Goal: Find specific fact: Find specific fact

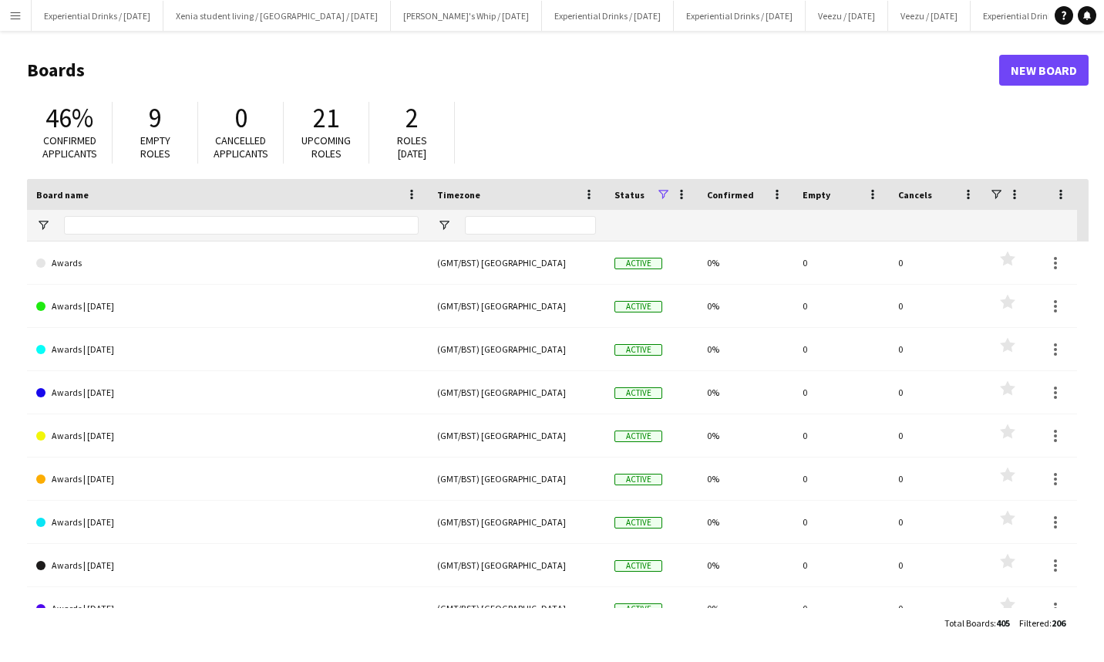
click at [19, 13] on app-icon "Menu" at bounding box center [15, 15] width 12 height 12
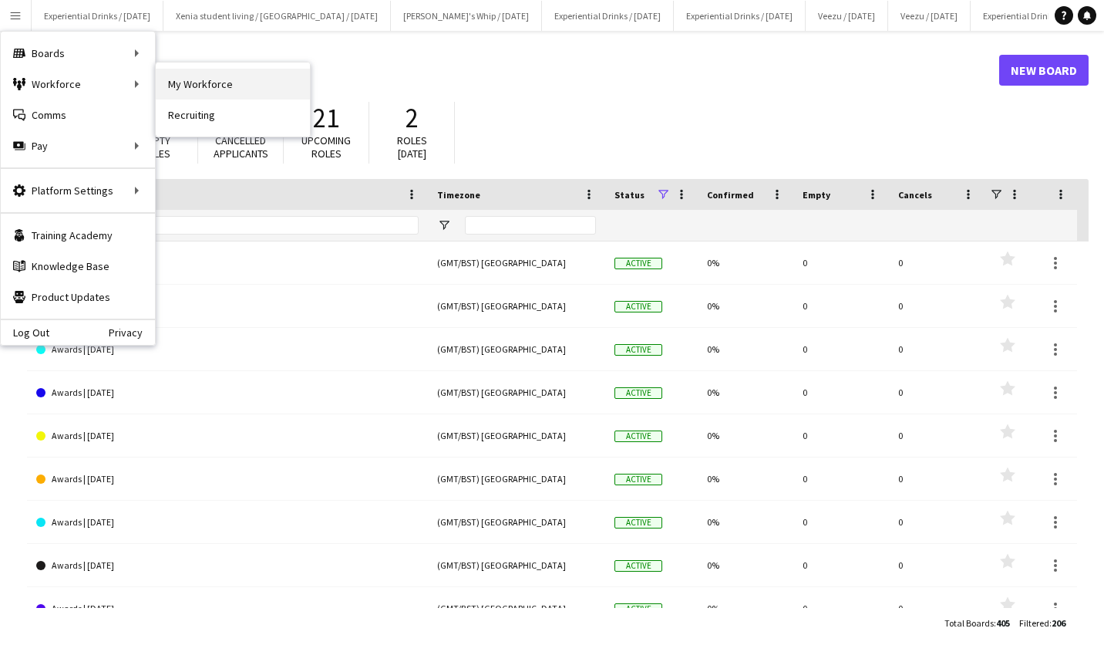
click at [193, 80] on link "My Workforce" at bounding box center [233, 84] width 154 height 31
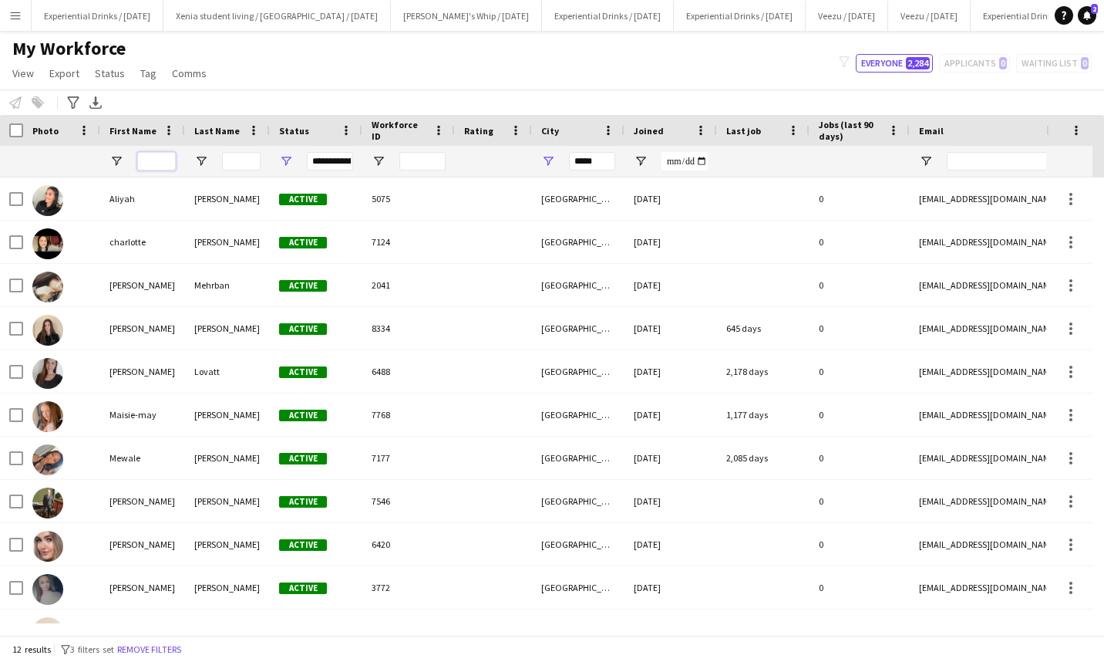
click at [156, 155] on input "First Name Filter Input" at bounding box center [156, 161] width 39 height 19
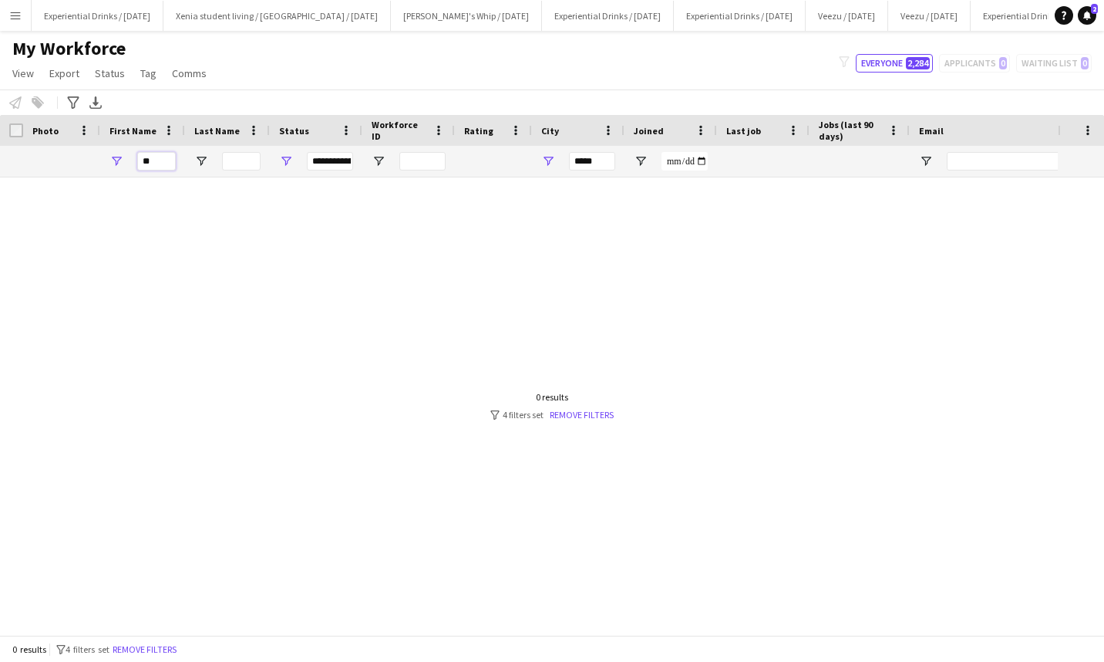
type input "*"
paste input "*******"
type input "*******"
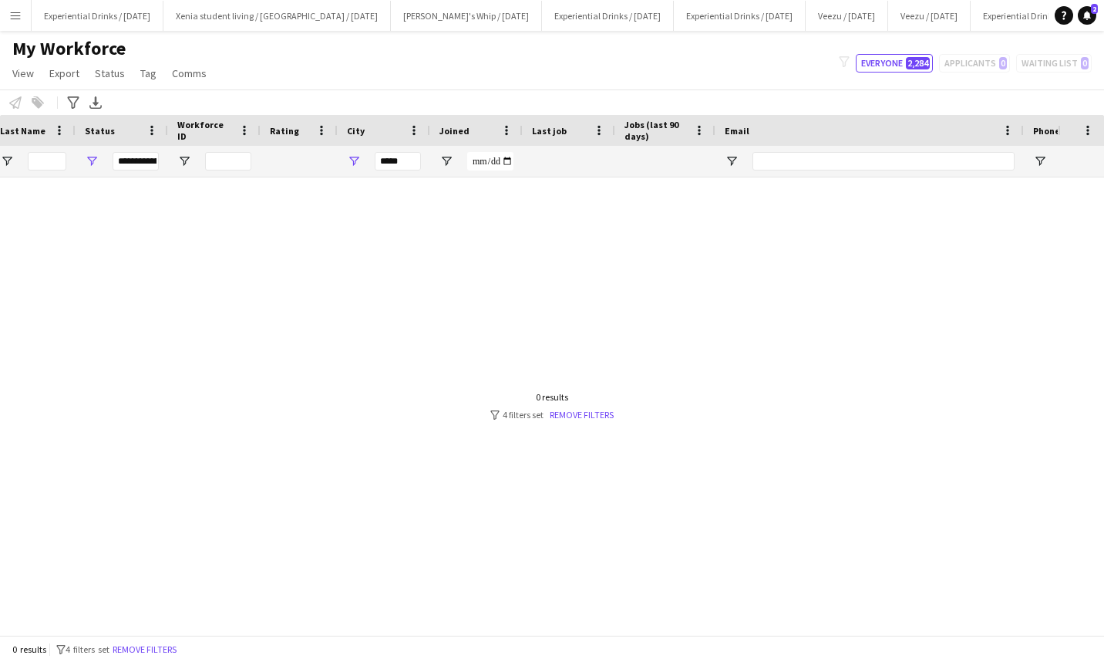
scroll to position [0, 197]
click at [410, 160] on input "*****" at bounding box center [395, 161] width 46 height 19
type input "*"
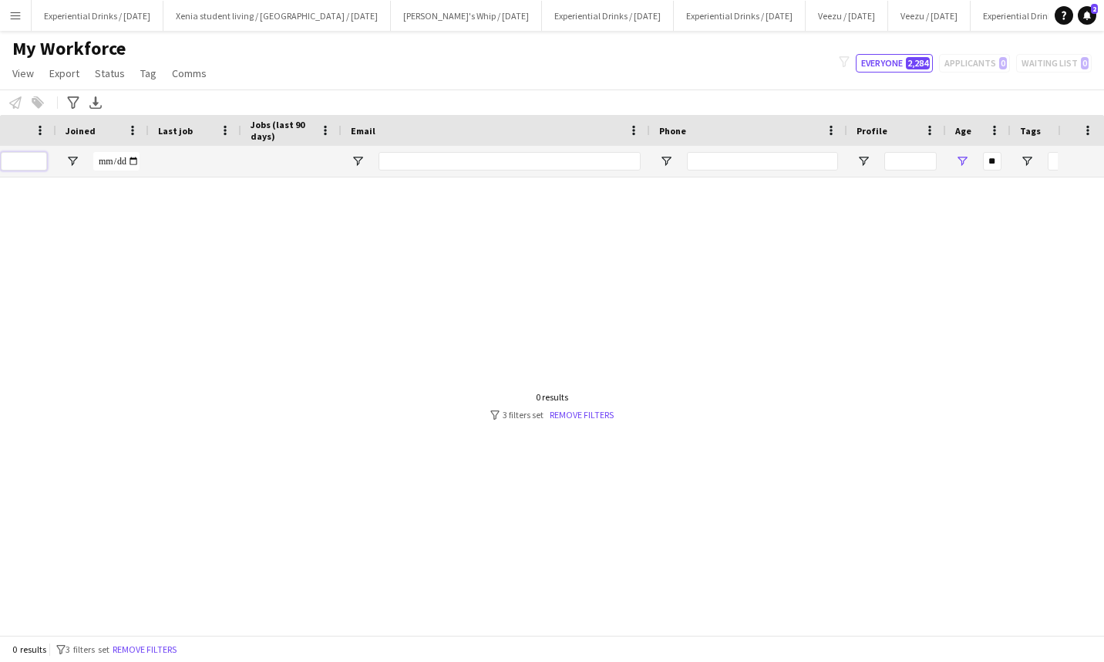
scroll to position [0, 0]
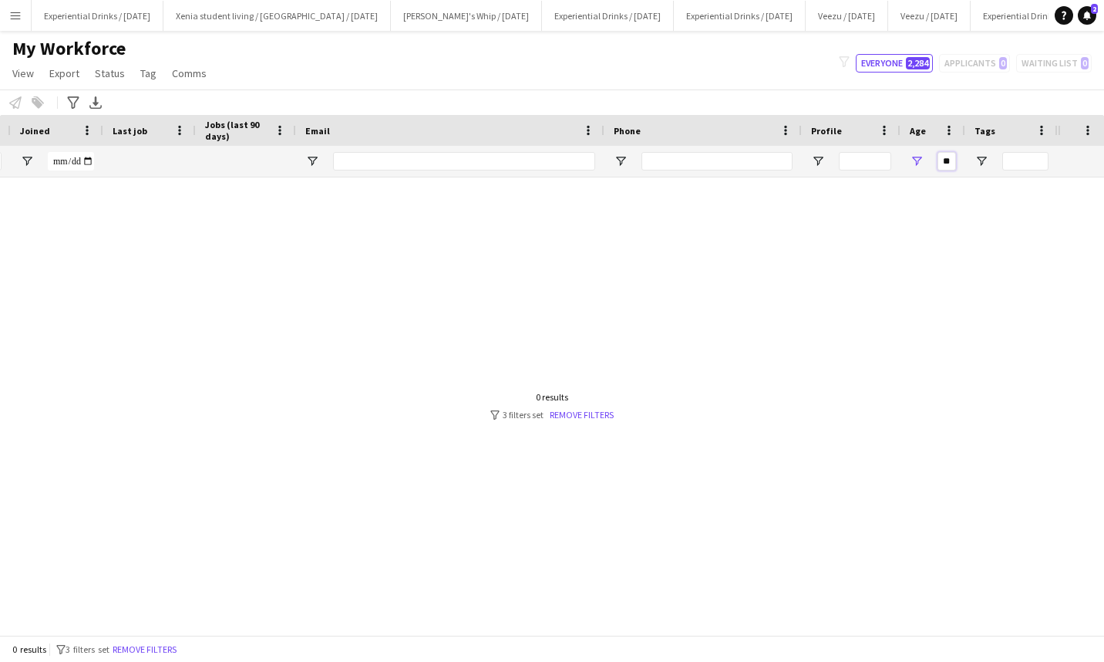
click at [949, 160] on input "**" at bounding box center [947, 161] width 19 height 19
type input "*"
click at [709, 301] on div "Sheffield [DATE] 27 days 1 [EMAIL_ADDRESS][DOMAIN_NAME] [PHONE_NUMBER] Self-emp…" at bounding box center [529, 400] width 1058 height 446
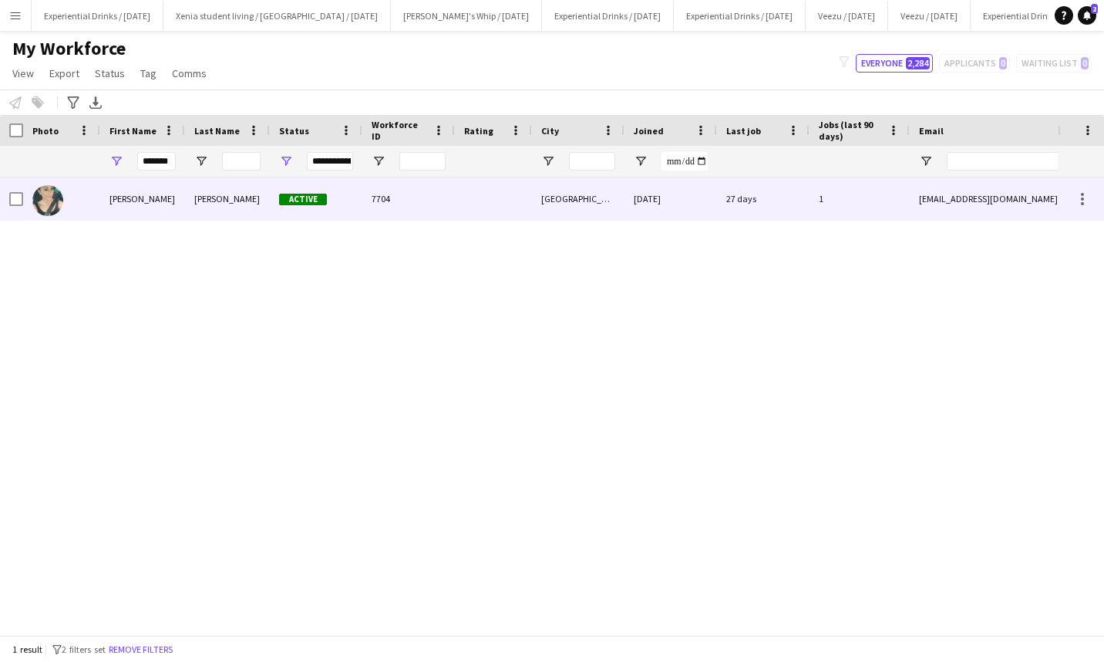
click at [363, 207] on div "7704" at bounding box center [408, 198] width 93 height 42
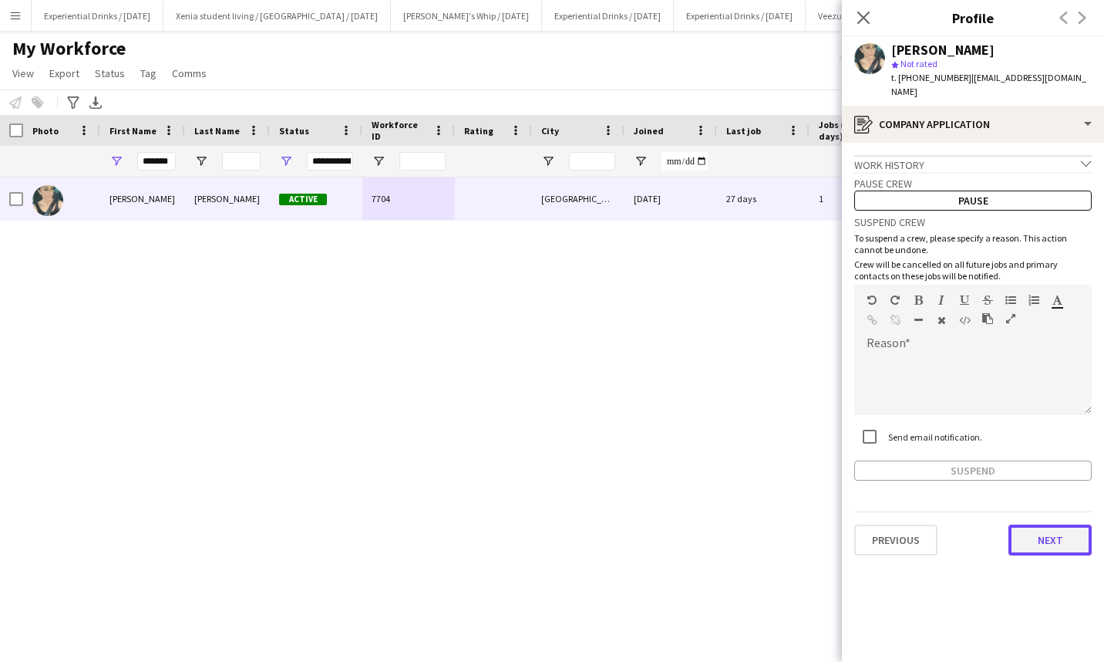
click at [1047, 524] on button "Next" at bounding box center [1050, 539] width 83 height 31
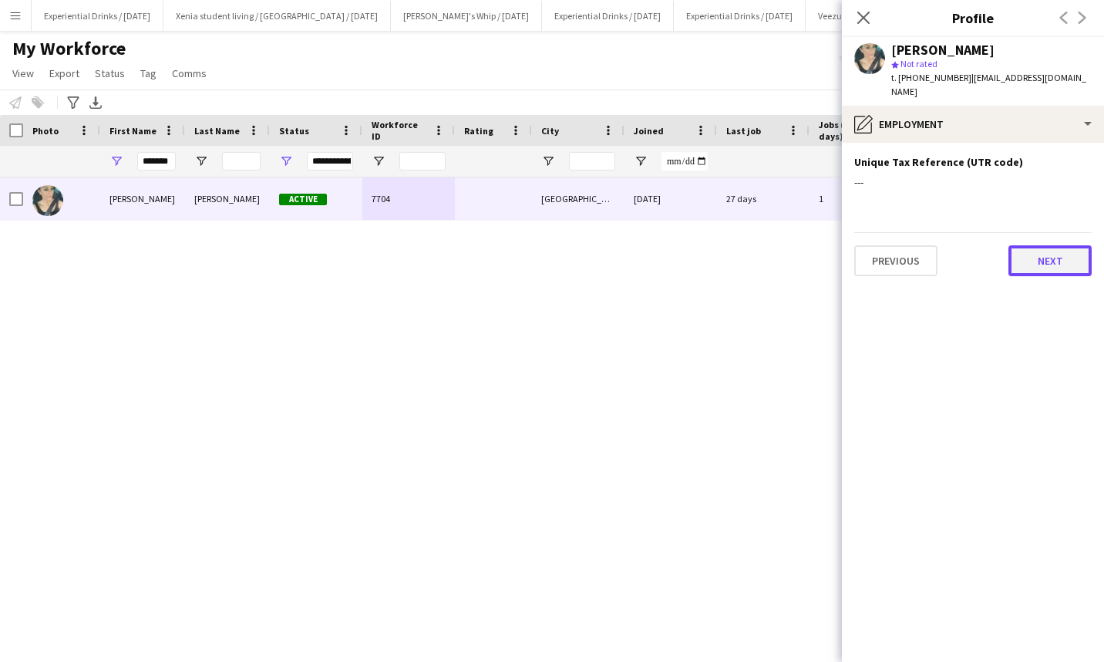
click at [1035, 249] on button "Next" at bounding box center [1050, 260] width 83 height 31
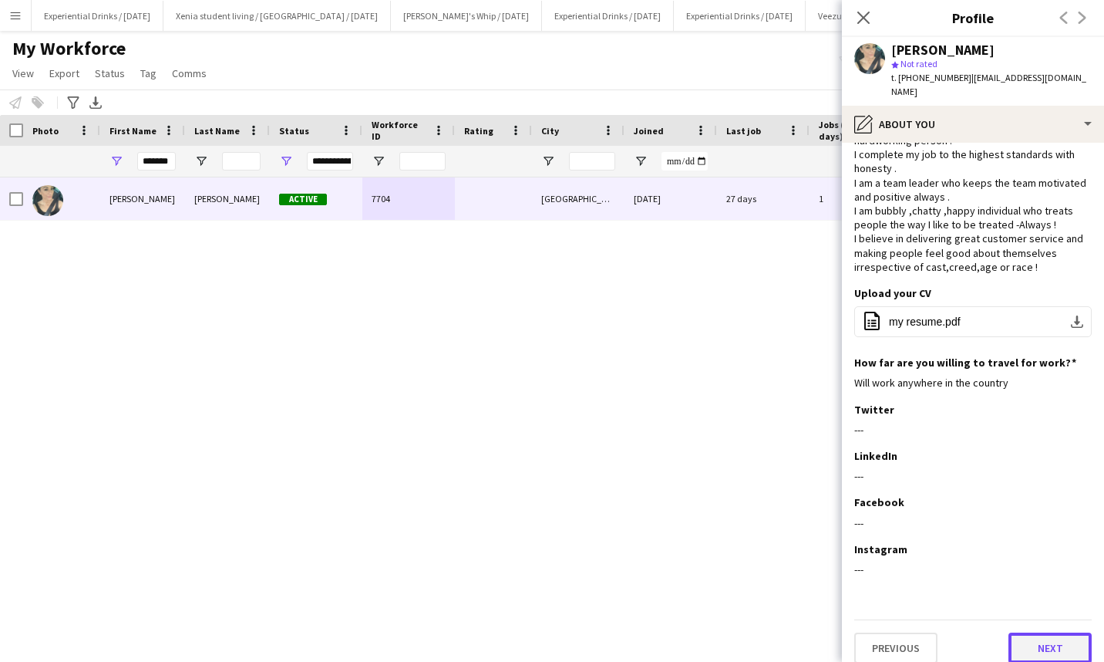
click at [1035, 633] on button "Next" at bounding box center [1050, 647] width 83 height 31
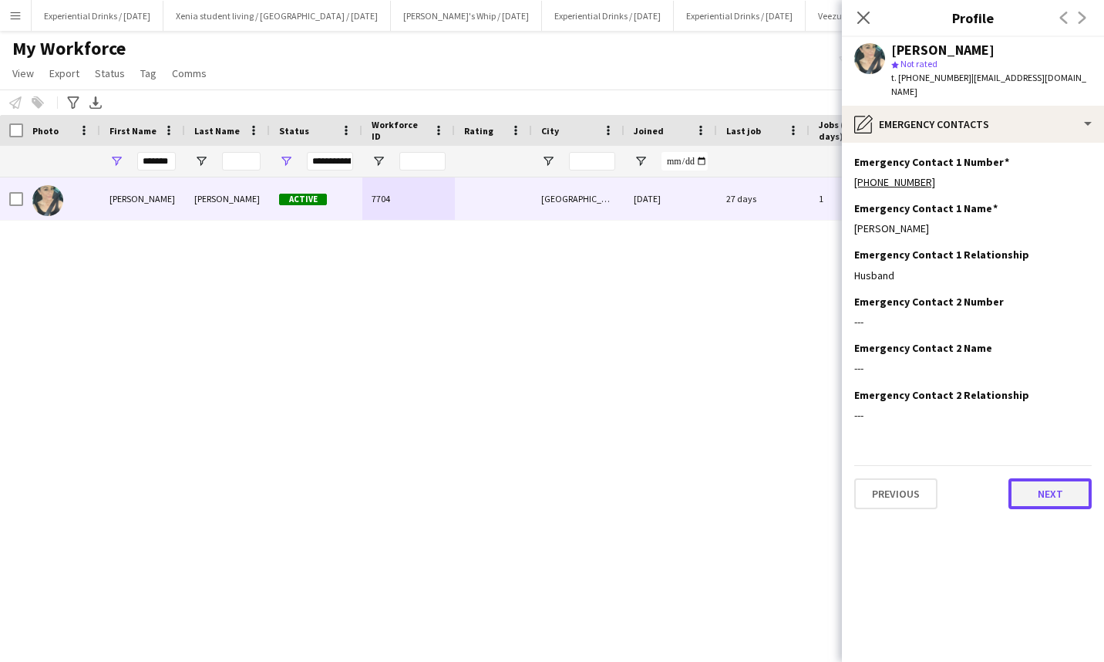
click at [1052, 478] on button "Next" at bounding box center [1050, 493] width 83 height 31
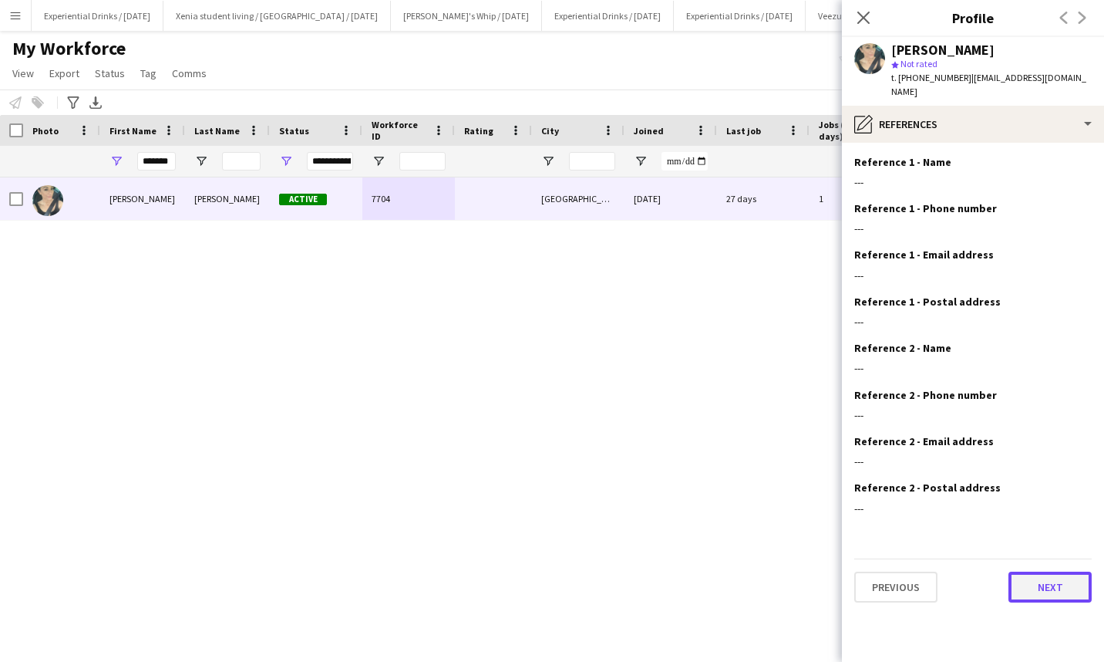
click at [1057, 571] on button "Next" at bounding box center [1050, 586] width 83 height 31
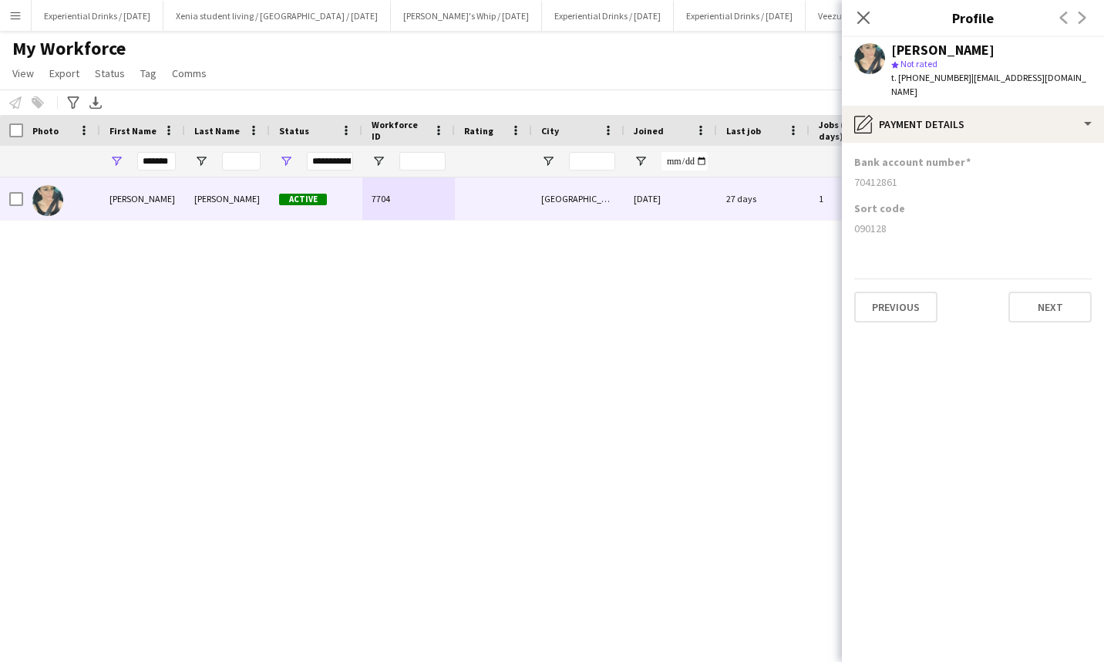
drag, startPoint x: 854, startPoint y: 213, endPoint x: 932, endPoint y: 210, distance: 78.7
click at [932, 210] on app-section-data-types "Bank account number [FINANCIAL_ID] Sort code [FINANCIAL_ID] Previous Next" at bounding box center [973, 402] width 262 height 519
copy div "090128"
